Goal: Task Accomplishment & Management: Use online tool/utility

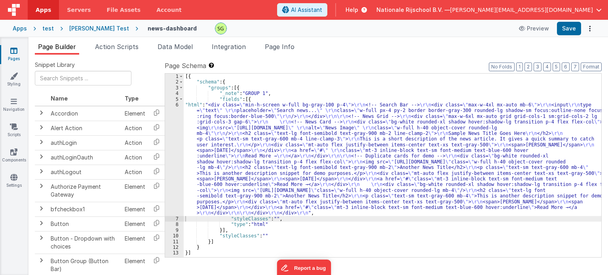
click at [178, 105] on div "6" at bounding box center [174, 159] width 19 height 114
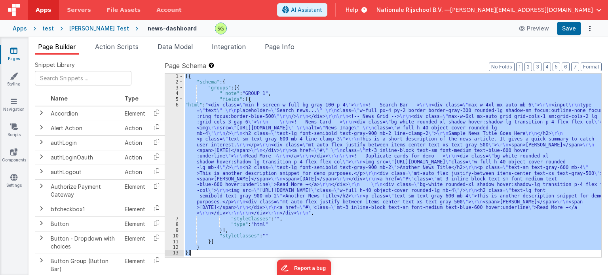
click at [178, 105] on div "6" at bounding box center [174, 159] width 19 height 114
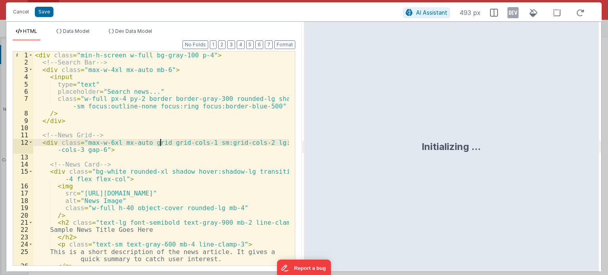
click at [161, 142] on div "< div class = "min-h-screen w-full bg-gray-100 p-4" > <!-- Search Bar --> < div…" at bounding box center [161, 169] width 256 height 236
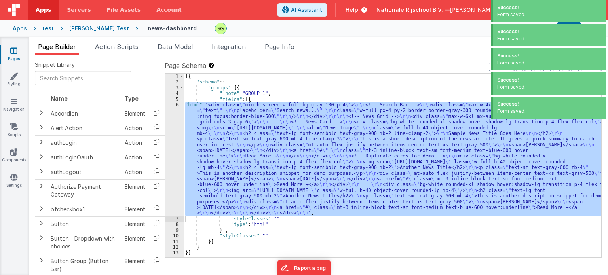
click at [567, 27] on div "Success! Form saved." at bounding box center [548, 35] width 115 height 22
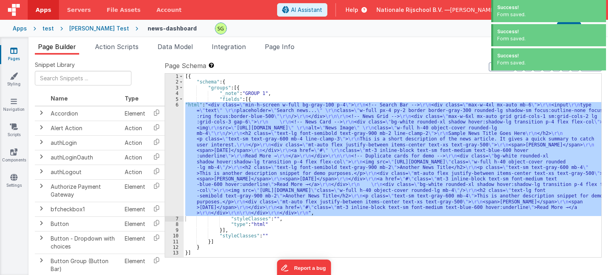
click at [567, 27] on div "Success! Form saved." at bounding box center [548, 35] width 115 height 22
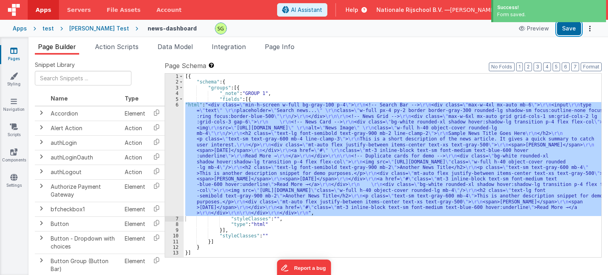
click at [567, 27] on button "Save" at bounding box center [569, 28] width 24 height 13
